Goal: Information Seeking & Learning: Learn about a topic

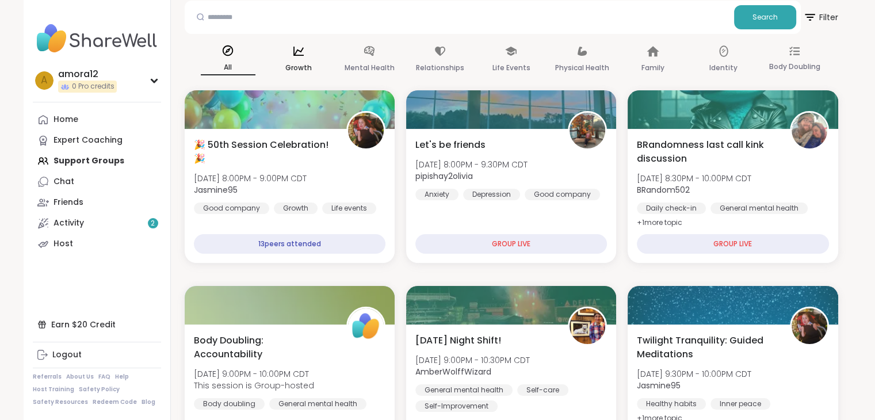
click at [288, 58] on div "Growth" at bounding box center [299, 60] width 55 height 43
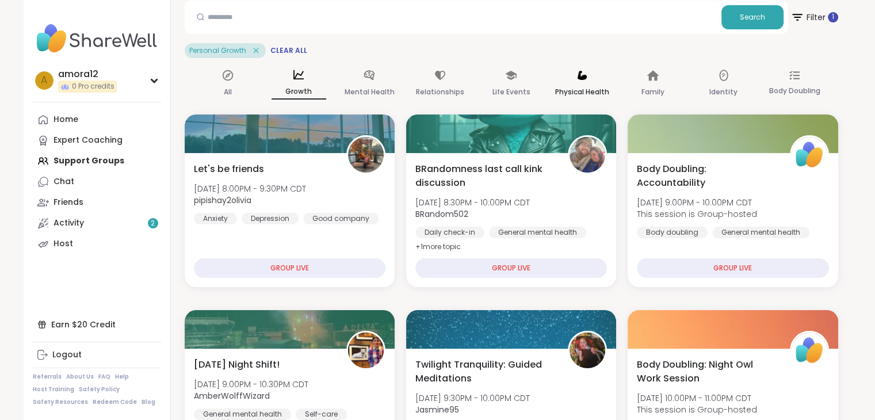
click at [580, 89] on p "Physical Health" at bounding box center [582, 92] width 54 height 14
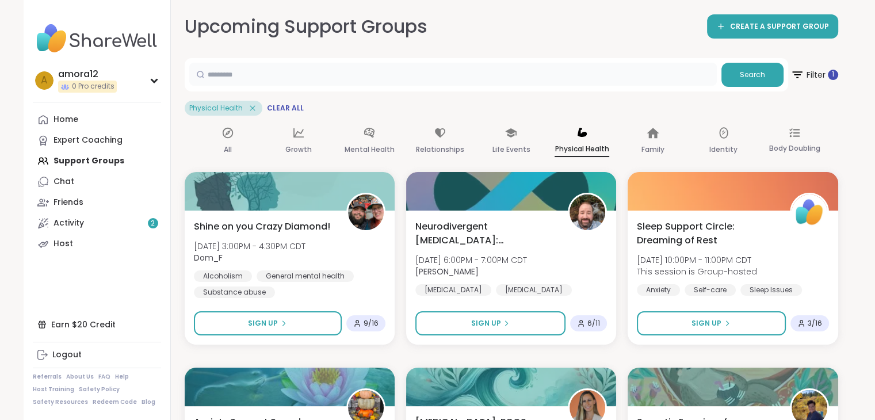
click at [269, 68] on input "text" at bounding box center [453, 74] width 528 height 23
click at [445, 75] on input "*" at bounding box center [453, 74] width 528 height 23
type input "*"
click at [67, 136] on div "Expert Coaching" at bounding box center [87, 141] width 69 height 12
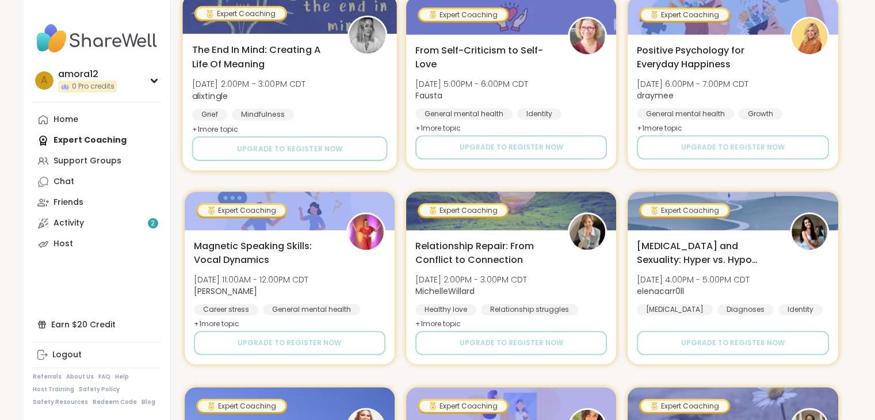
scroll to position [920, 0]
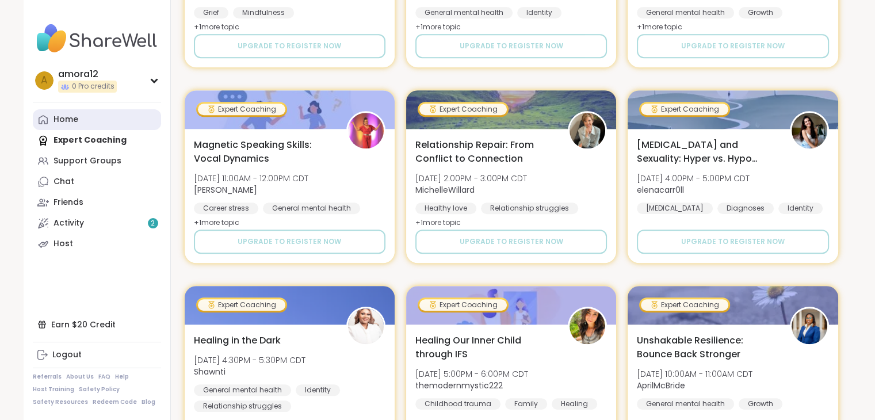
click at [90, 114] on link "Home" at bounding box center [97, 119] width 128 height 21
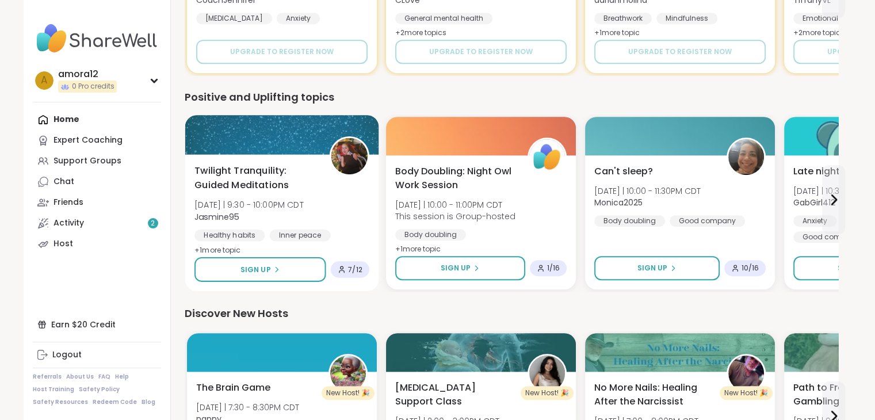
scroll to position [690, 0]
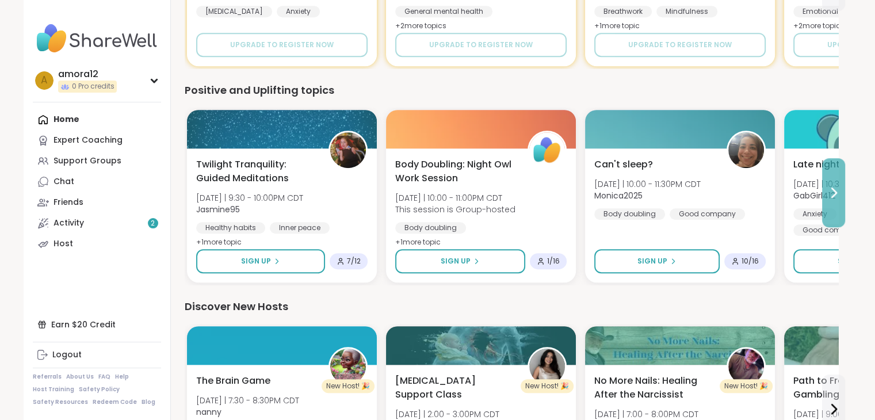
click at [833, 200] on button at bounding box center [833, 192] width 23 height 69
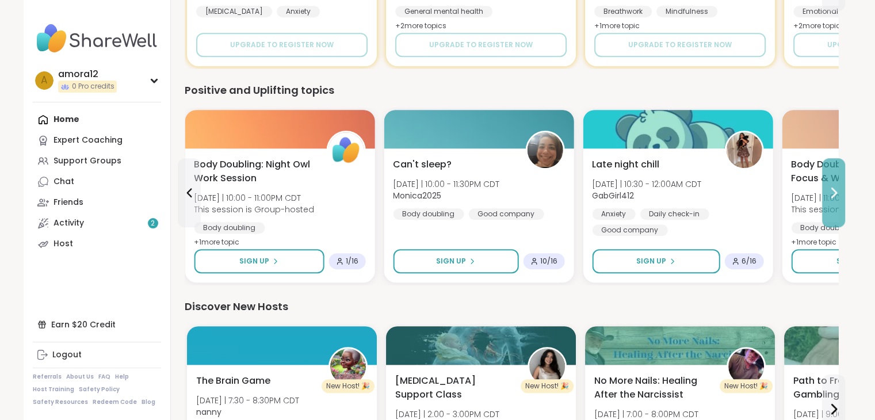
click at [833, 200] on button at bounding box center [833, 192] width 23 height 69
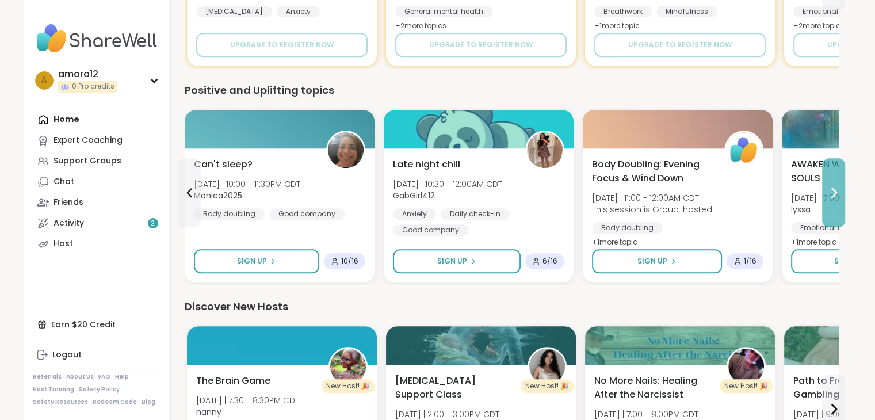
click at [832, 200] on button at bounding box center [833, 192] width 23 height 69
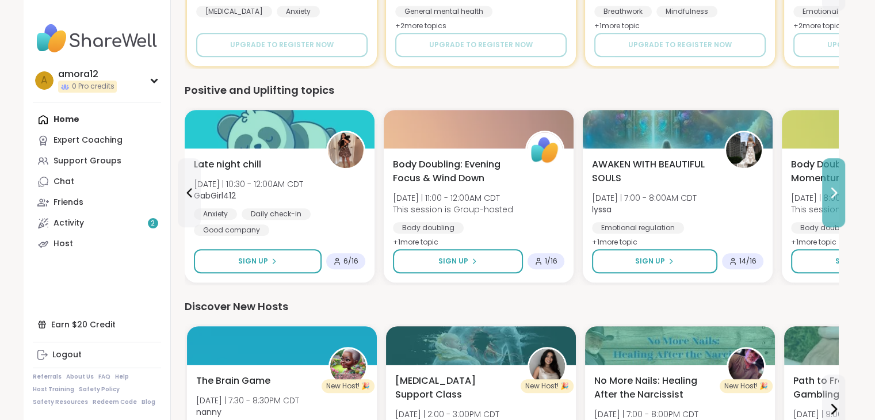
click at [832, 200] on button at bounding box center [833, 192] width 23 height 69
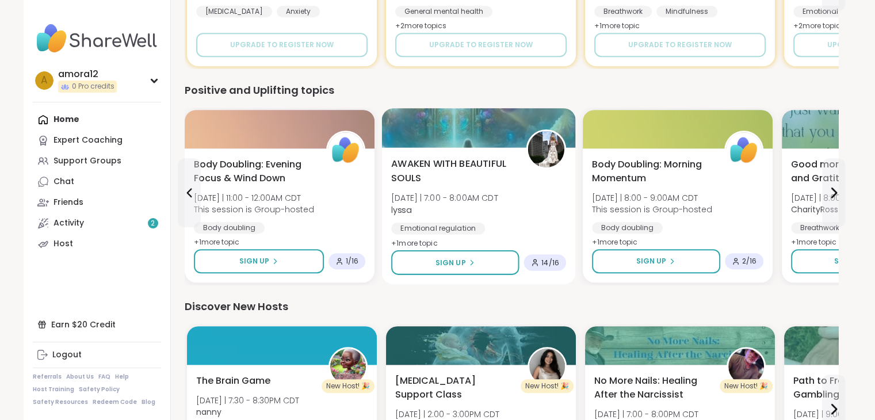
click at [419, 242] on span "+ 1 more topic" at bounding box center [414, 242] width 47 height 9
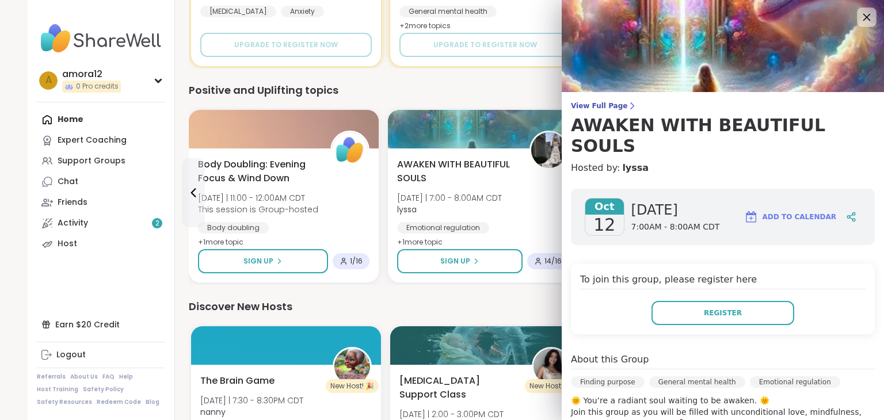
click at [859, 10] on icon at bounding box center [866, 17] width 14 height 14
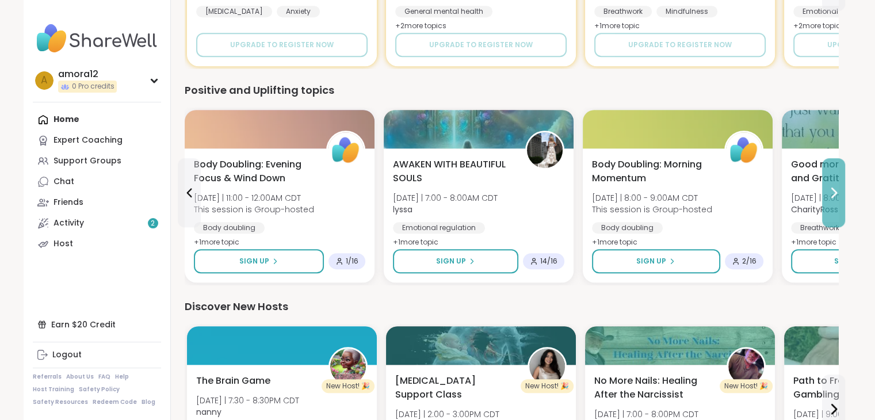
click at [842, 203] on button at bounding box center [833, 192] width 23 height 69
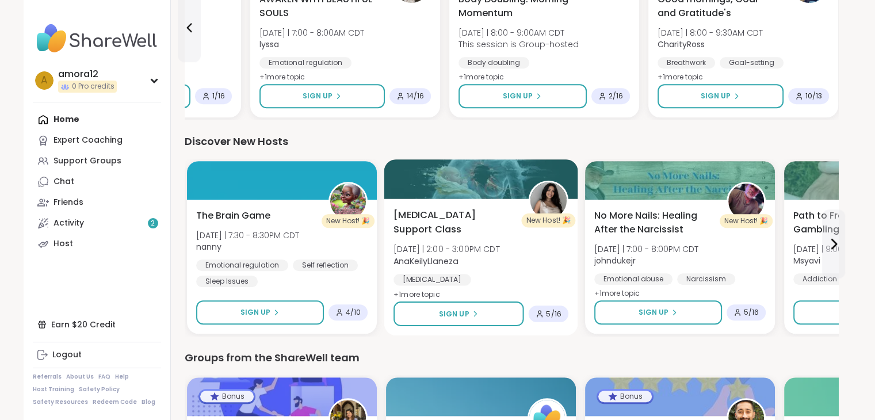
scroll to position [920, 0]
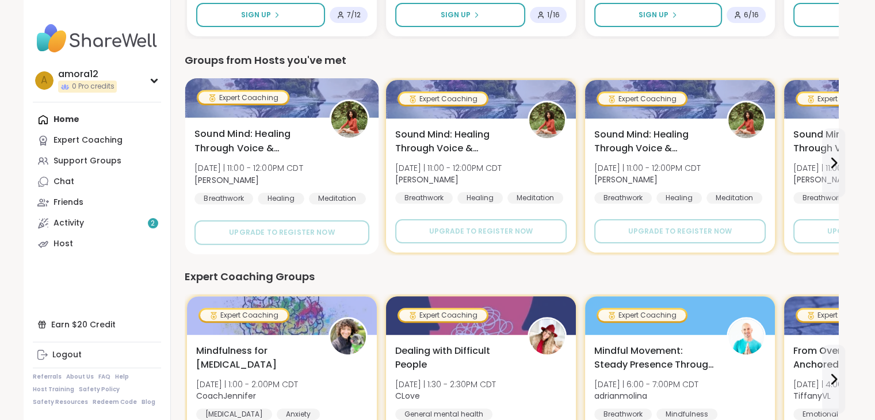
scroll to position [345, 0]
